Goal: Navigation & Orientation: Find specific page/section

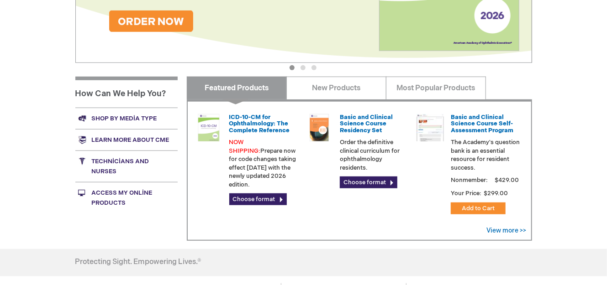
scroll to position [307, 0]
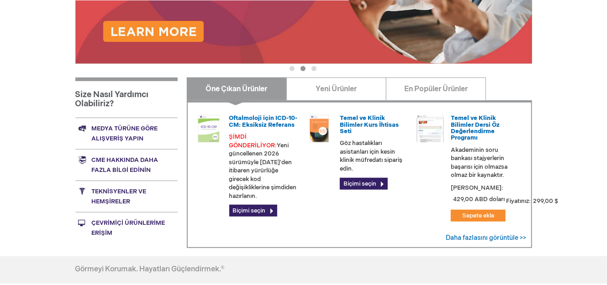
click at [0, 174] on div "[PERSON_NAME] Oturumu Kapat Aramak [GEOGRAPHIC_DATA] SON EKLENEN ÖĞELERİ KAPAT …" at bounding box center [303, 51] width 607 height 717
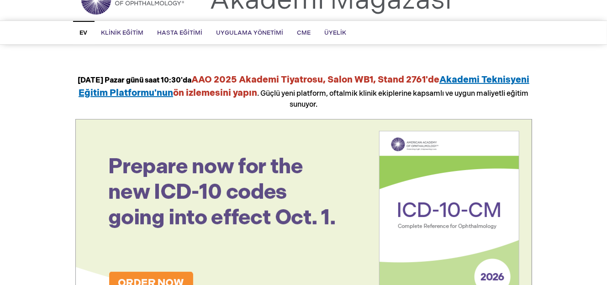
scroll to position [0, 0]
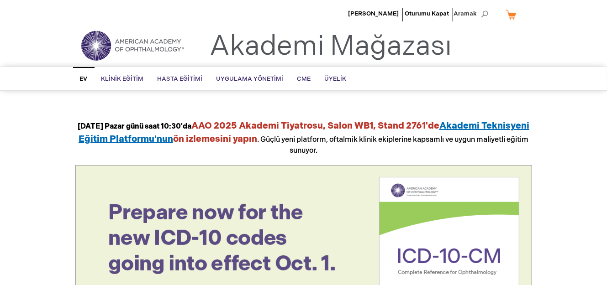
drag, startPoint x: 273, startPoint y: 79, endPoint x: 80, endPoint y: 77, distance: 193.1
click at [80, 77] on ul "Ev Klinik Eğitim Ürün Grubu BCSC® (Temel ve Klinik Bilimler Kursu) Klinik Web S…" at bounding box center [303, 78] width 475 height 23
click at [81, 79] on font "Ev" at bounding box center [84, 78] width 8 height 7
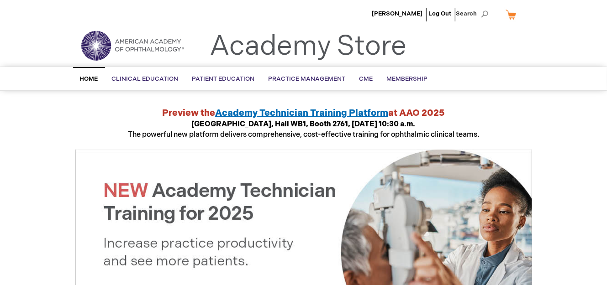
click at [103, 51] on img at bounding box center [133, 45] width 110 height 33
